Goal: Check status

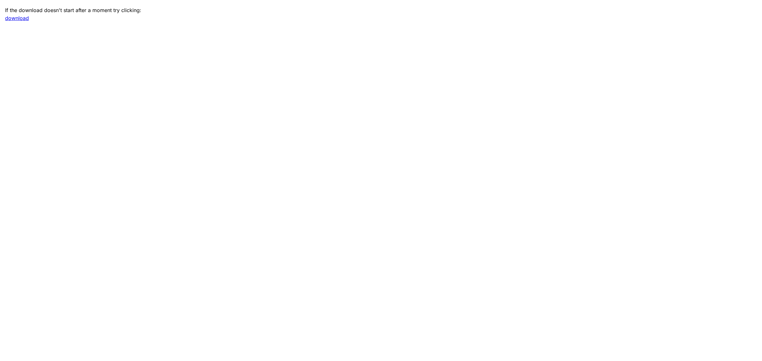
click at [91, 67] on main "If the download doesn't start after a moment try clicking: download" at bounding box center [381, 180] width 762 height 361
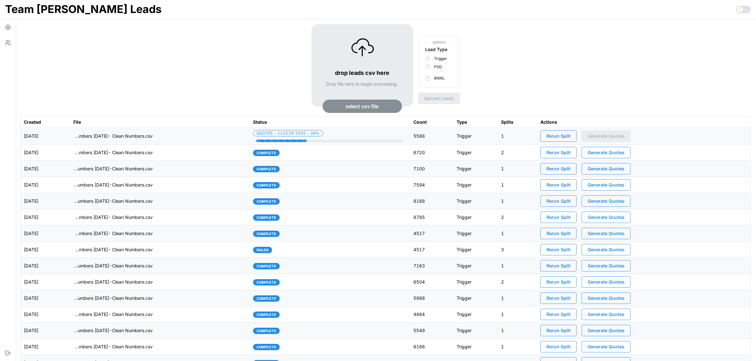
click at [70, 133] on td "[DATE]" at bounding box center [46, 136] width 50 height 17
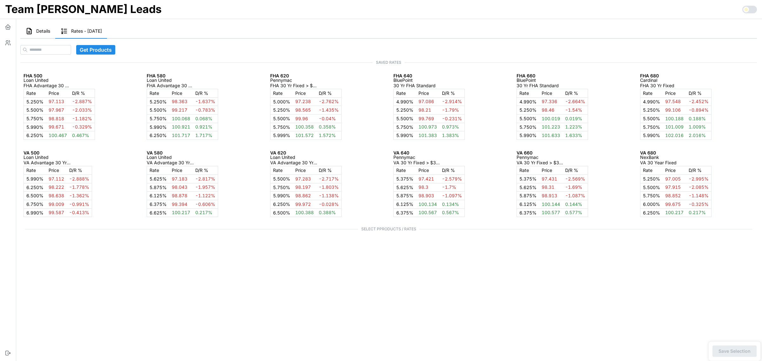
click at [41, 32] on span "Details" at bounding box center [43, 31] width 14 height 4
click at [44, 25] on button "Details" at bounding box center [37, 31] width 35 height 15
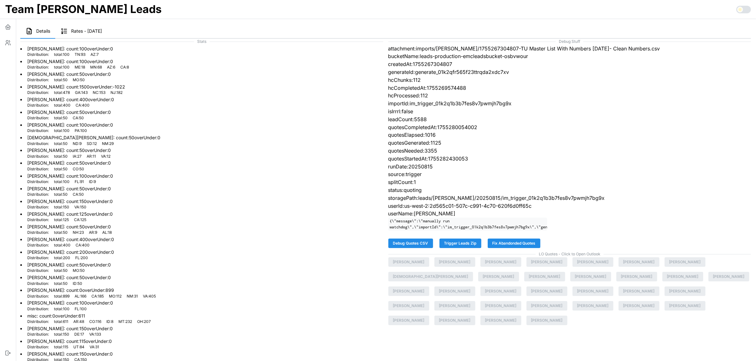
click at [41, 30] on div at bounding box center [37, 31] width 35 height 14
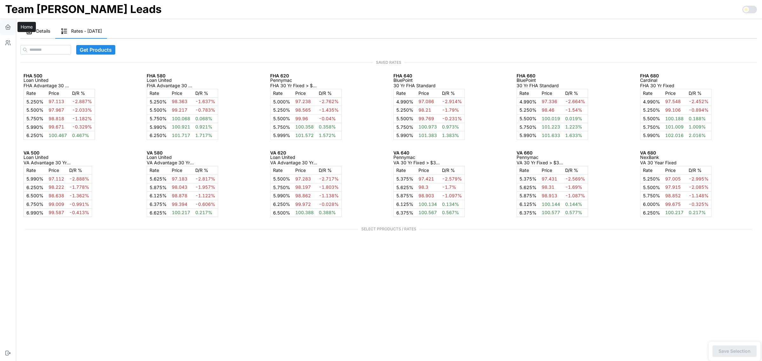
click at [8, 26] on icon "button" at bounding box center [8, 27] width 6 height 6
